Goal: Task Accomplishment & Management: Manage account settings

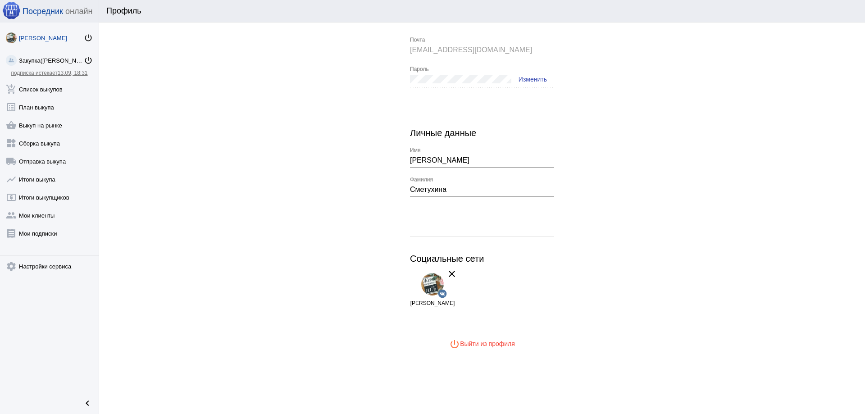
click at [476, 344] on span "power_settings_new Выйти из профиля" at bounding box center [482, 343] width 66 height 7
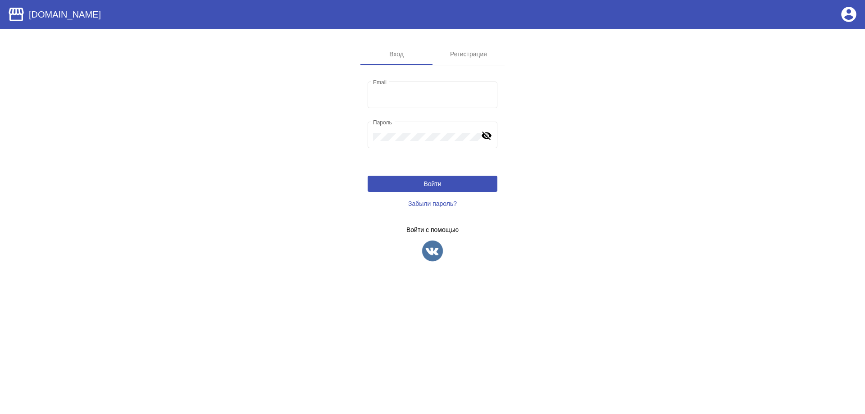
type input "mavelshow@gmail.com"
click at [456, 190] on button "Войти" at bounding box center [433, 184] width 130 height 16
